Goal: Task Accomplishment & Management: Manage account settings

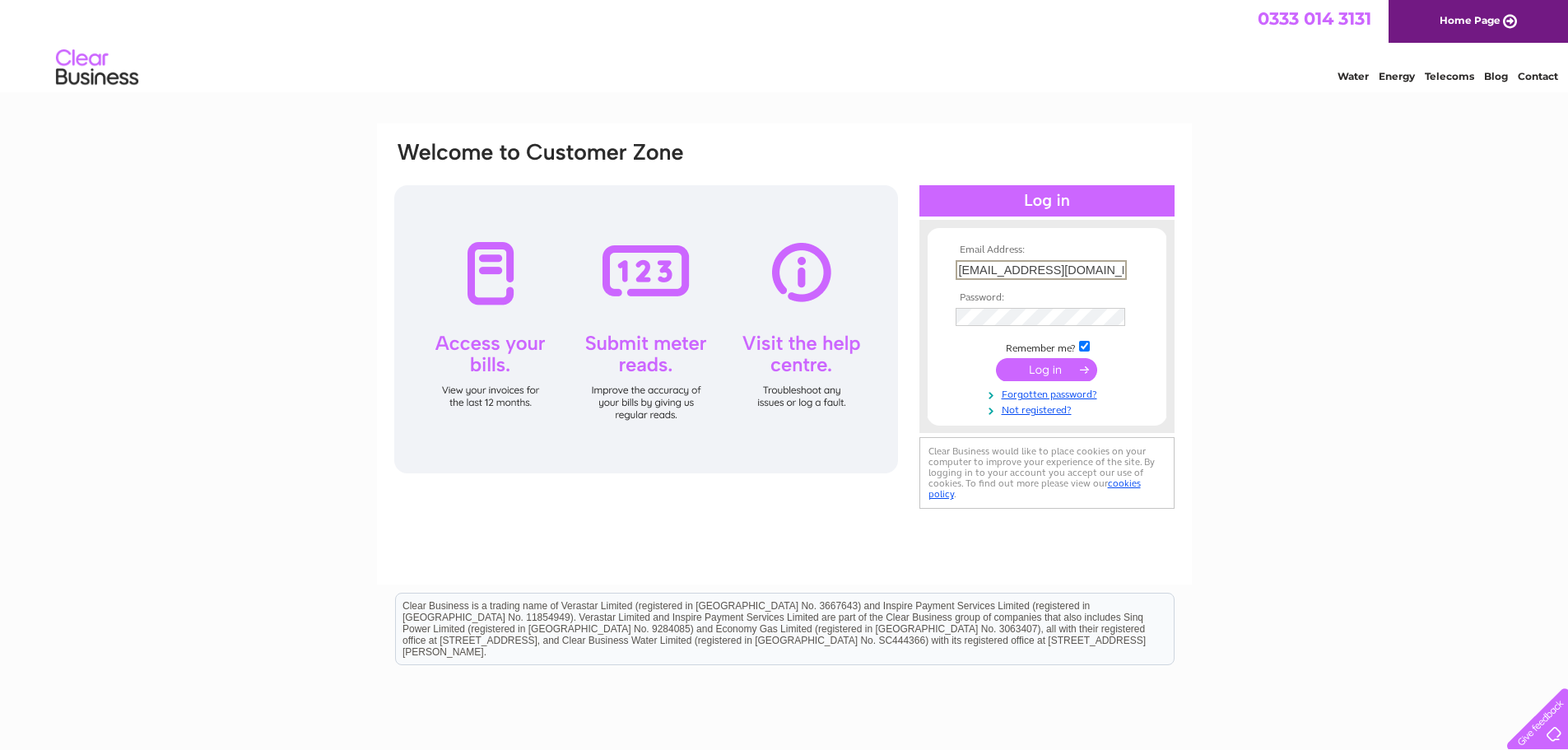
type input "[EMAIL_ADDRESS][DOMAIN_NAME]"
click at [1050, 369] on input "submit" at bounding box center [1046, 369] width 101 height 23
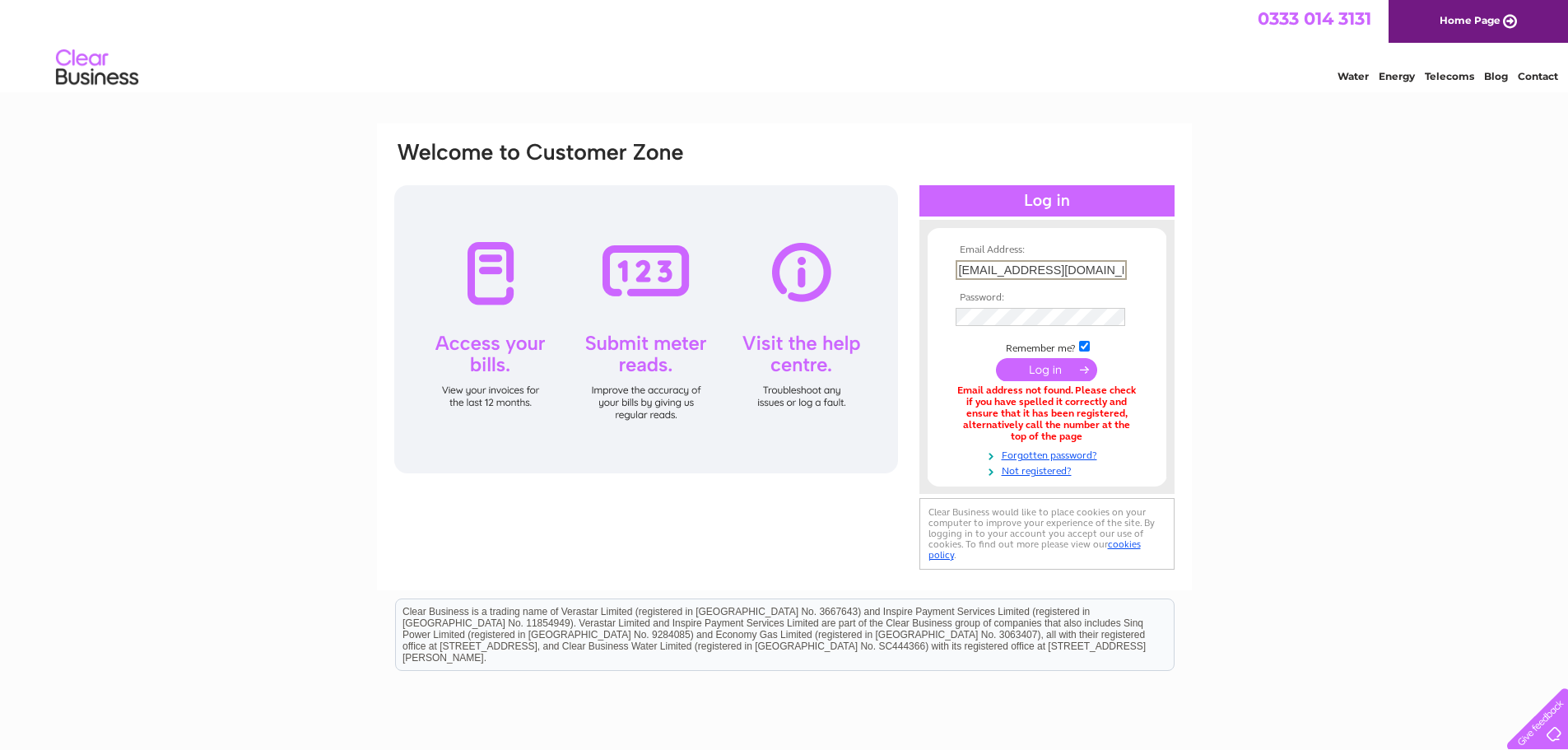
drag, startPoint x: 1118, startPoint y: 268, endPoint x: 945, endPoint y: 279, distance: 173.3
click at [945, 279] on form "Email Address: turriffcaravanpark@gmail.com Password:" at bounding box center [1046, 361] width 238 height 233
click at [1023, 270] on input "turrifflocalcahrity@gmail.com" at bounding box center [1041, 270] width 171 height 19
type input "turrifflocalcharity@gmail.com"
click at [1058, 371] on input "submit" at bounding box center [1046, 369] width 101 height 23
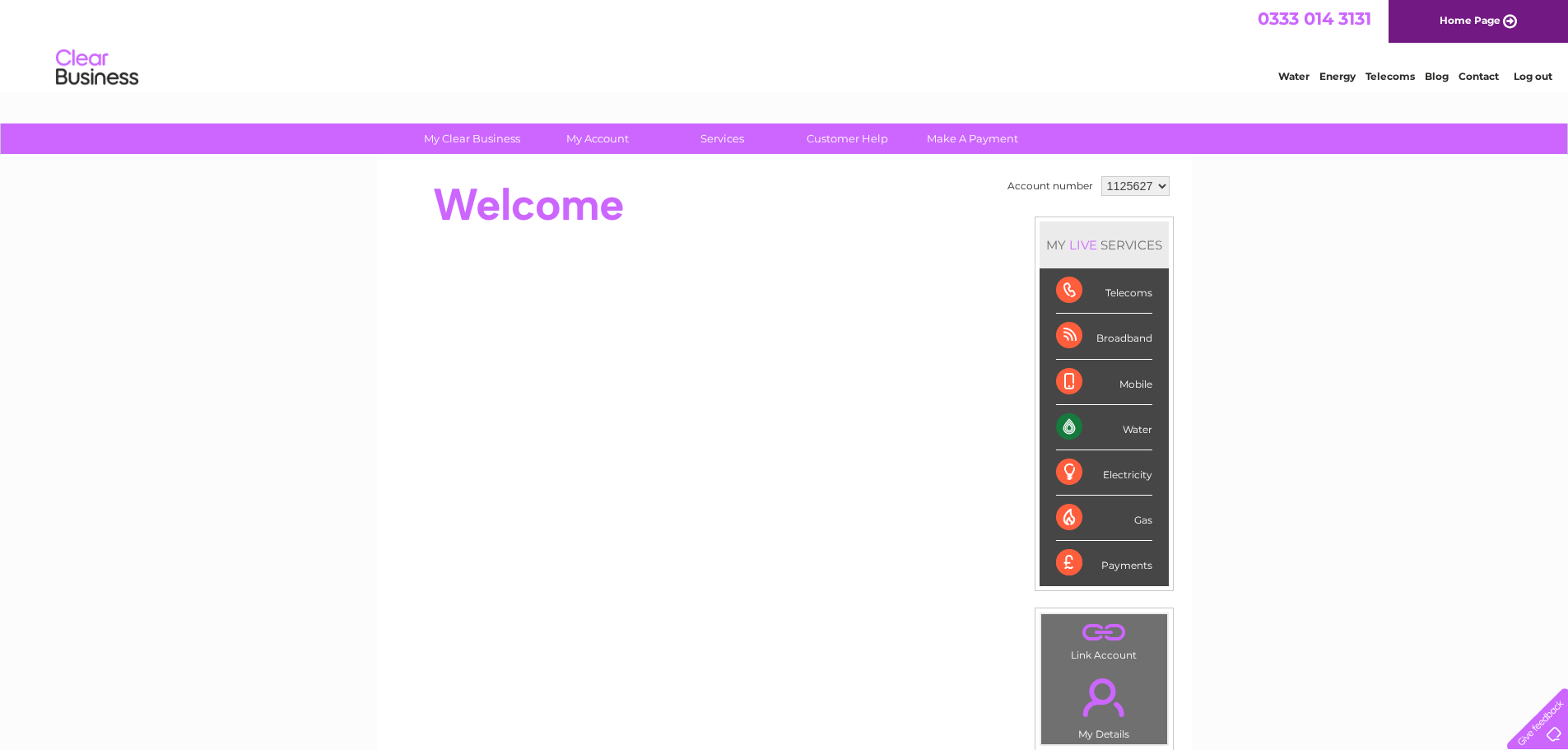
click at [1159, 186] on select "1125627 1143014" at bounding box center [1135, 185] width 68 height 19
select select "1143014"
click at [1101, 176] on select "1125627 1143014" at bounding box center [1135, 185] width 68 height 19
click at [1157, 187] on select "1125627 1143014" at bounding box center [1135, 185] width 68 height 19
select select "1125627"
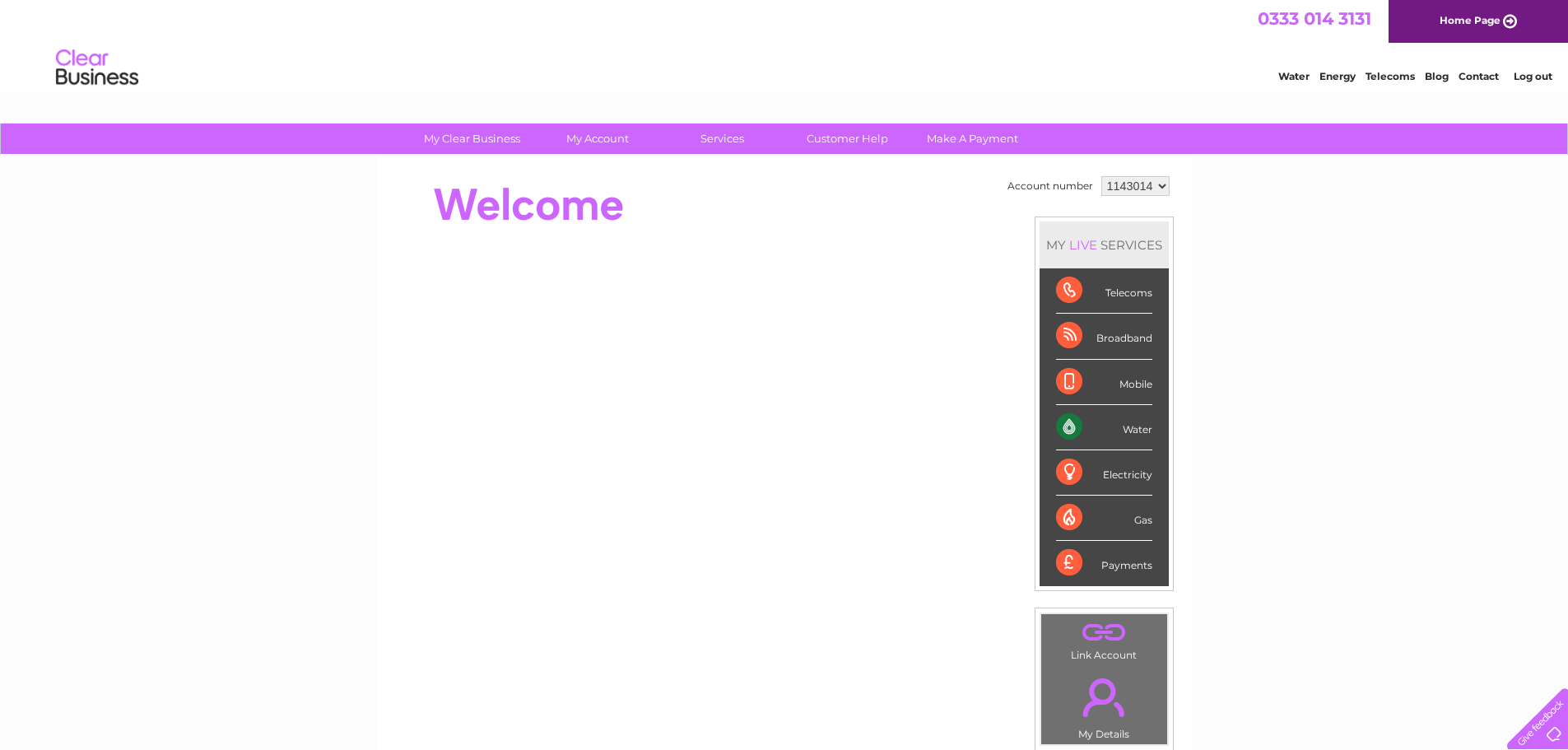
click at [1101, 176] on select "1125627 1143014" at bounding box center [1135, 185] width 68 height 19
click at [1163, 186] on select "1125627 1143014" at bounding box center [1135, 185] width 68 height 19
select select "1143014"
click at [1101, 176] on select "1125627 1143014" at bounding box center [1135, 185] width 68 height 19
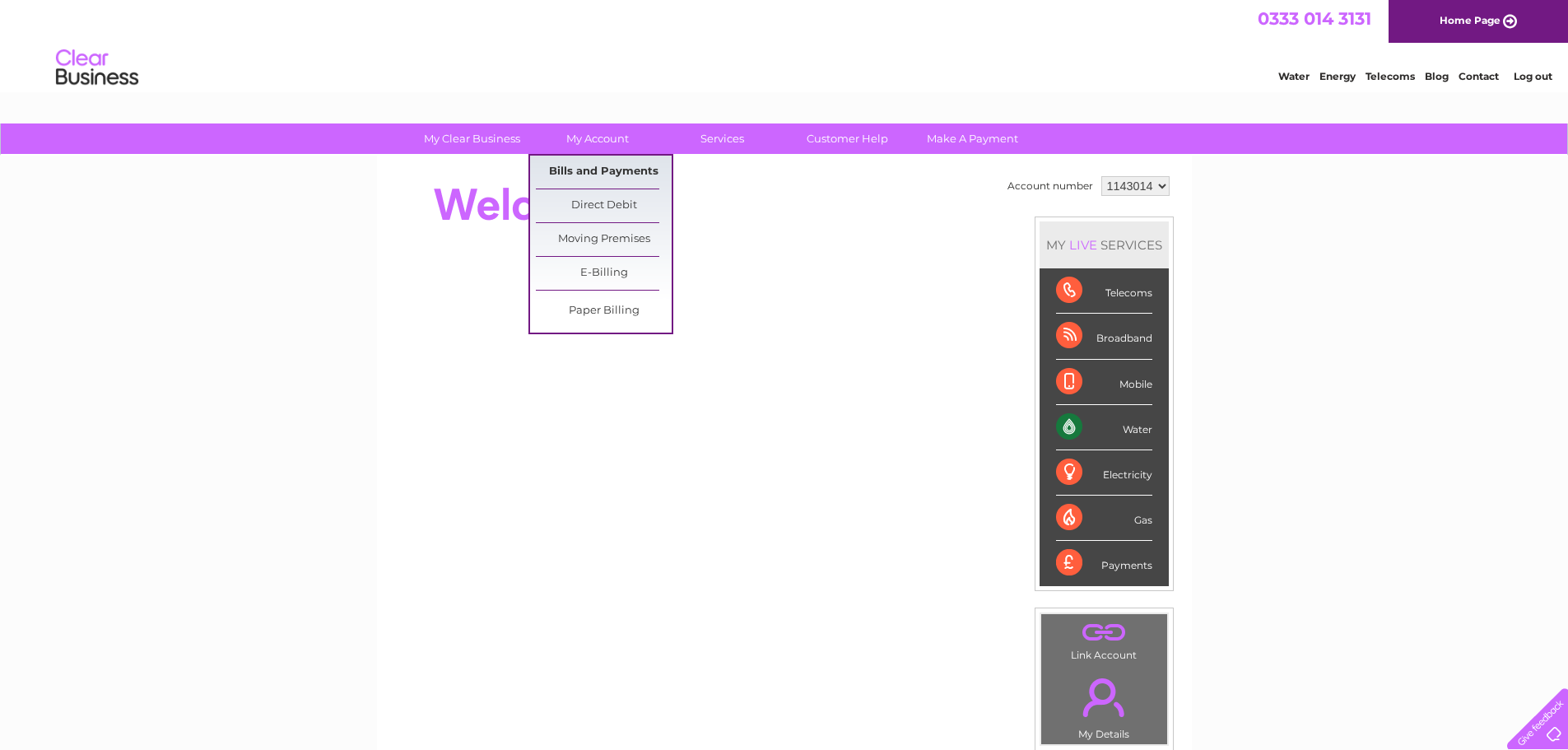
click at [598, 171] on link "Bills and Payments" at bounding box center [603, 172] width 136 height 33
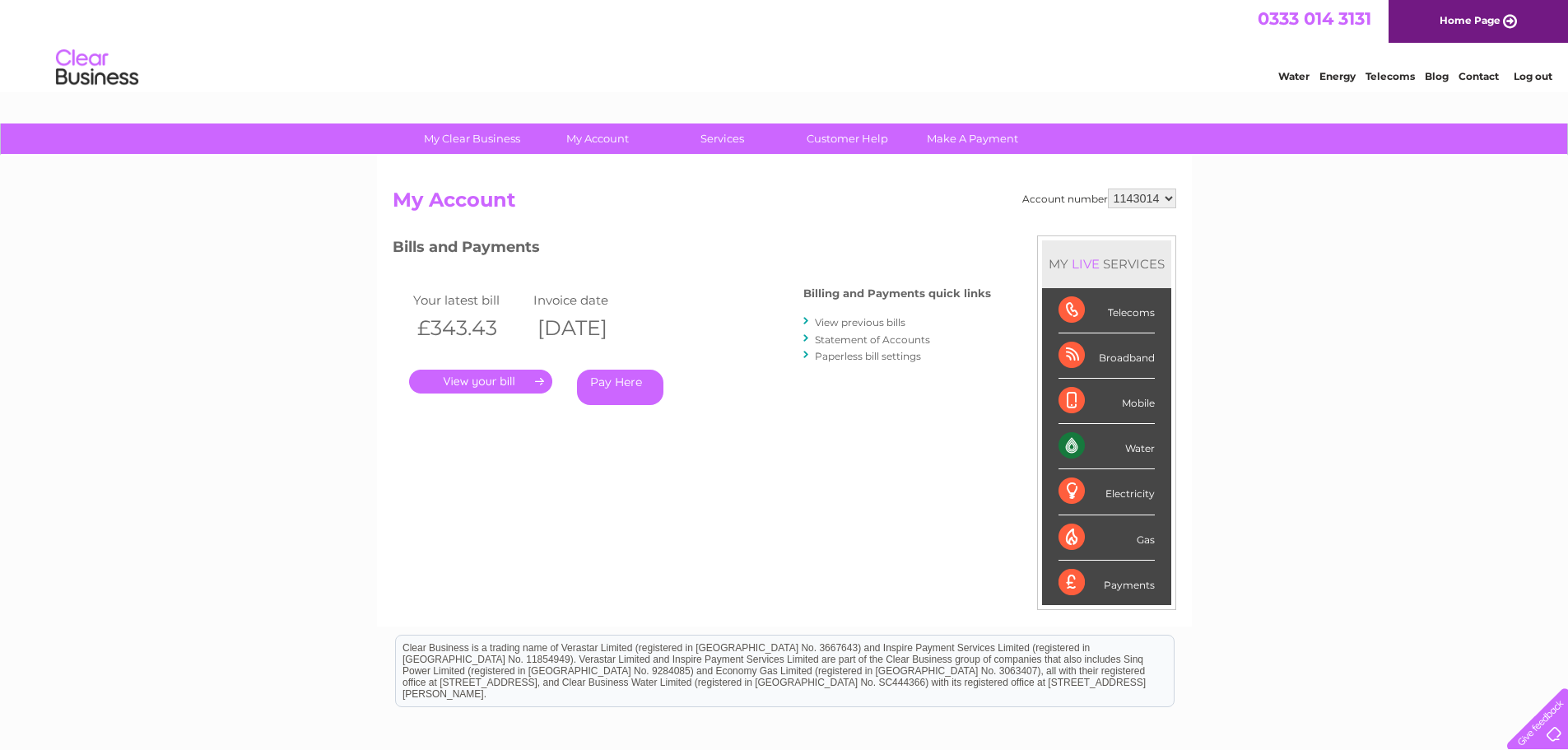
click at [479, 378] on link "." at bounding box center [481, 382] width 143 height 24
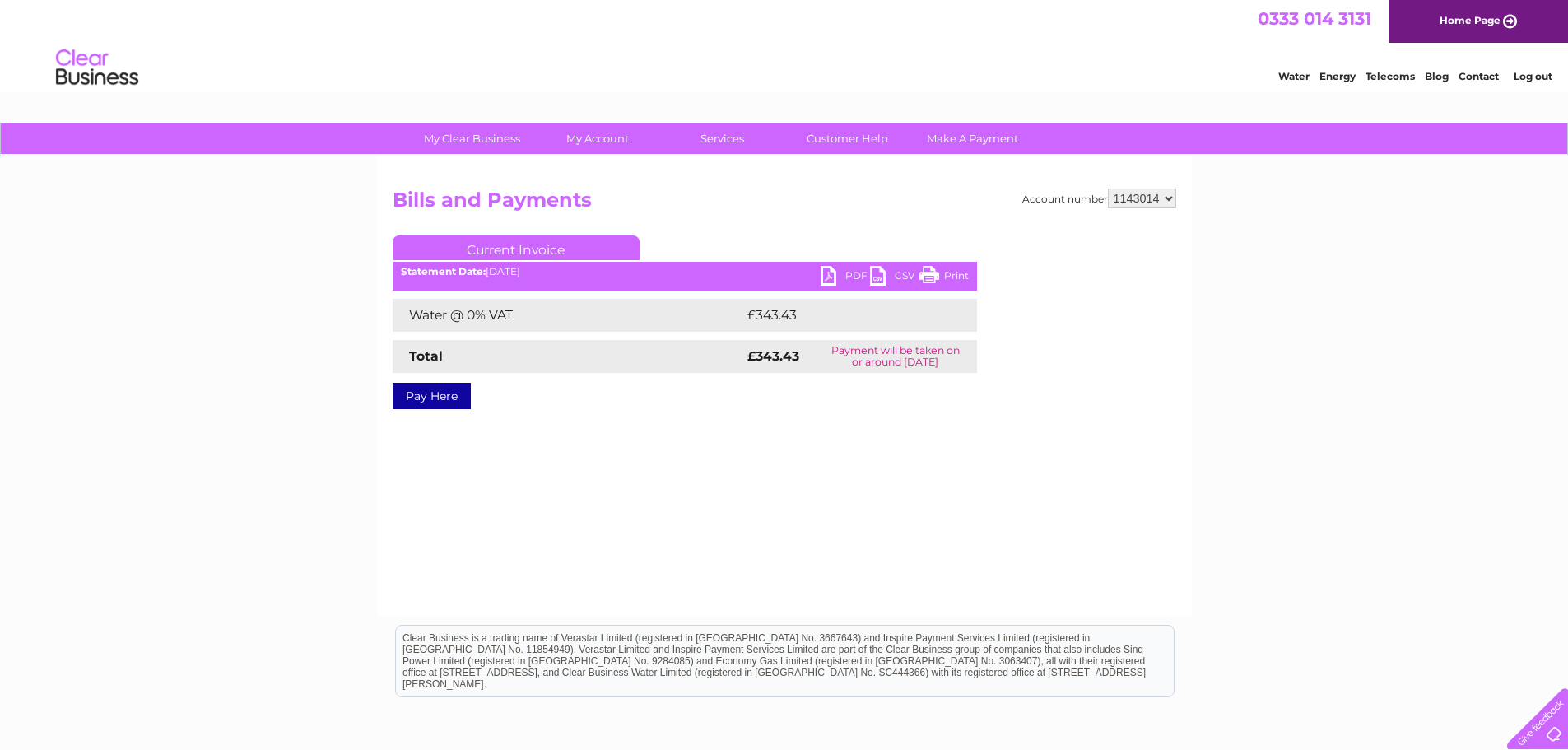
click at [834, 272] on link "PDF" at bounding box center [845, 278] width 50 height 24
click at [1517, 72] on link "Log out" at bounding box center [1533, 76] width 39 height 13
